Goal: Task Accomplishment & Management: Manage account settings

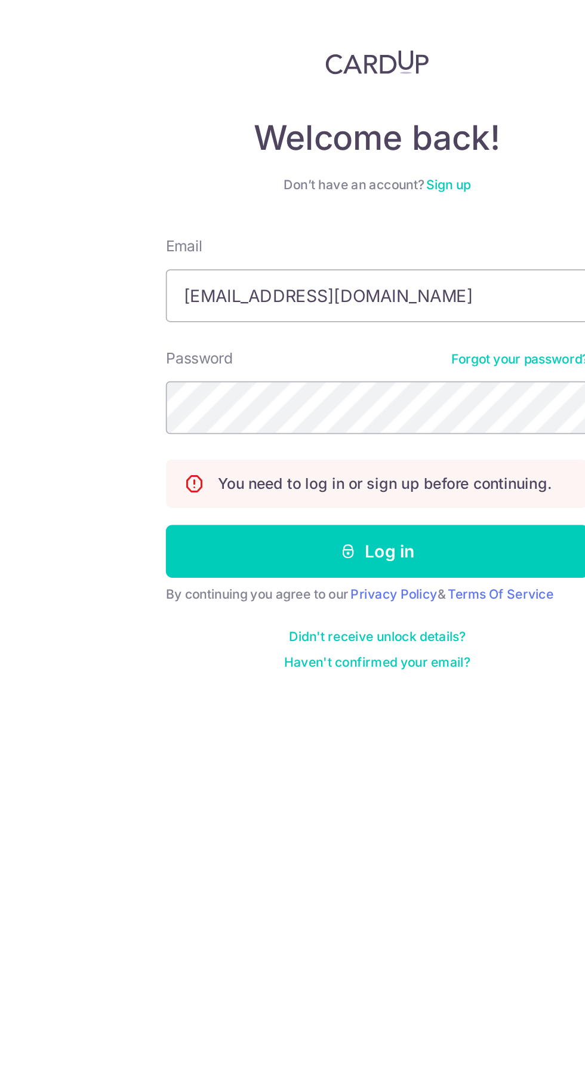
type input "Ongsiewwoon.3h@gmail.com"
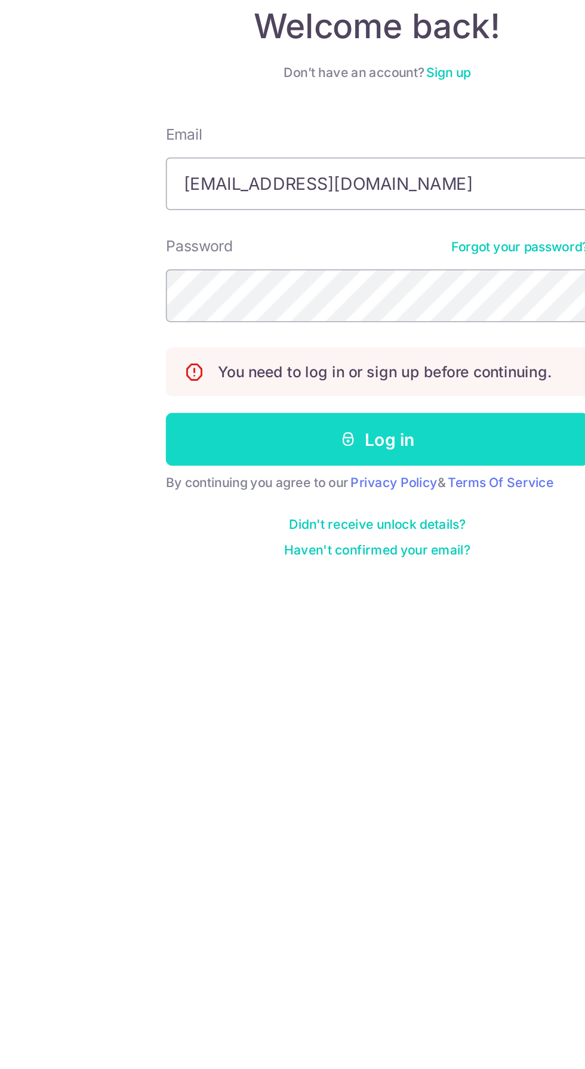
click at [379, 361] on button "Log in" at bounding box center [292, 369] width 239 height 30
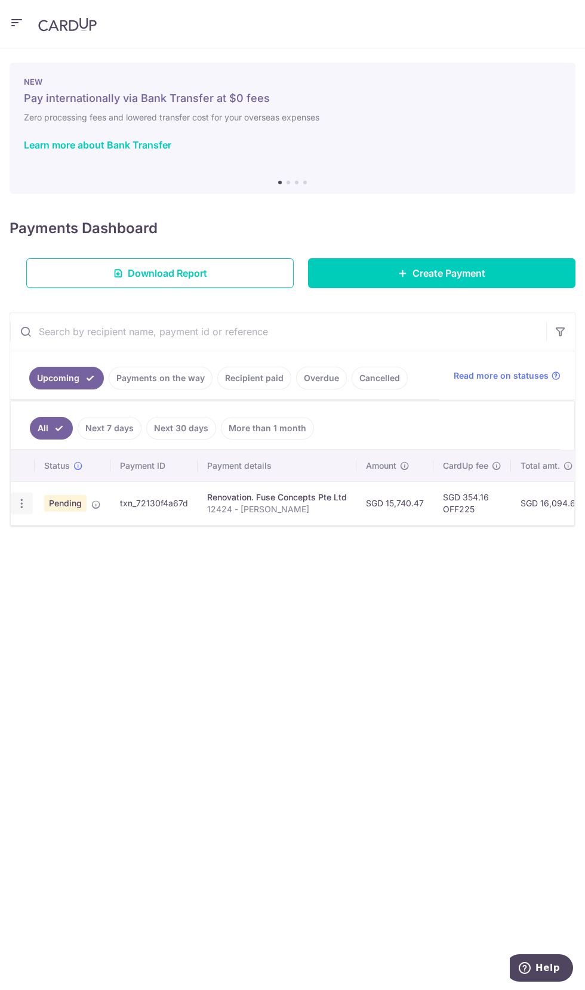
click at [21, 506] on icon "button" at bounding box center [22, 504] width 13 height 13
click at [419, 605] on div at bounding box center [292, 495] width 585 height 990
click at [95, 505] on icon at bounding box center [96, 505] width 10 height 10
